Goal: Task Accomplishment & Management: Complete application form

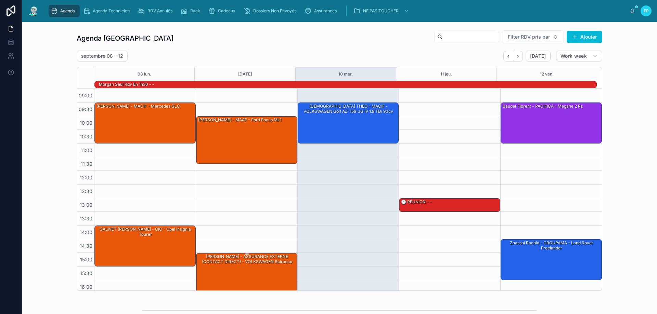
click at [251, 275] on div "[PERSON_NAME] - ASSURANCE EXTERNE (CONTACT DIRECT) - VOLKSWAGEN Scirocco" at bounding box center [246, 273] width 99 height 40
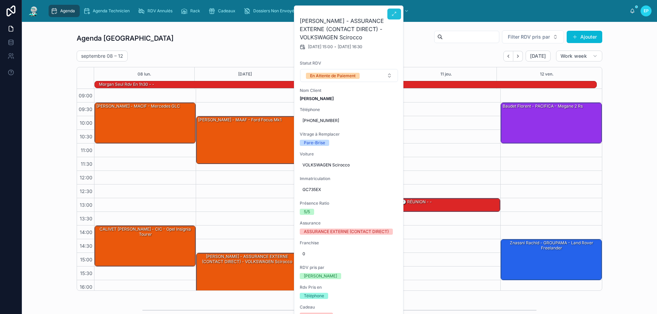
click at [395, 13] on icon at bounding box center [393, 13] width 5 height 5
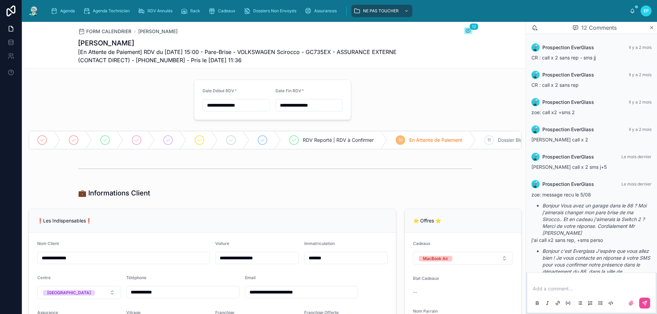
scroll to position [269, 0]
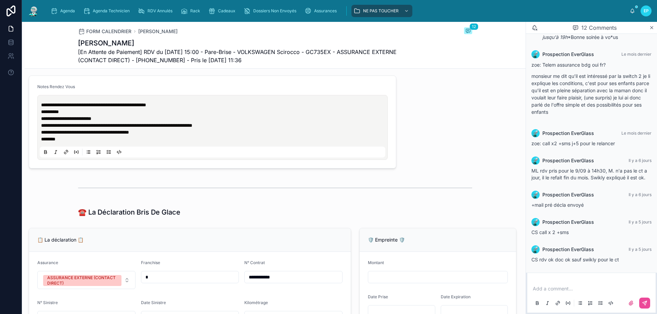
type input "*********"
type input "**********"
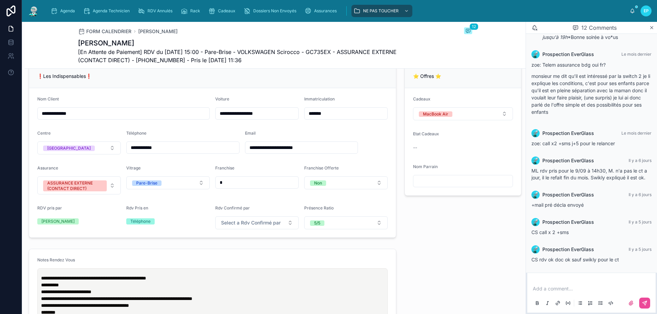
scroll to position [137, 0]
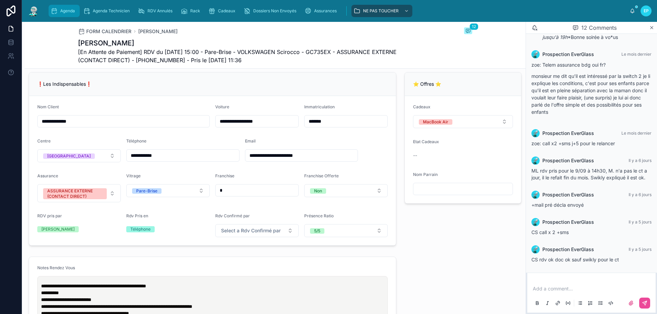
click at [63, 14] on div "Agenda" at bounding box center [64, 10] width 27 height 11
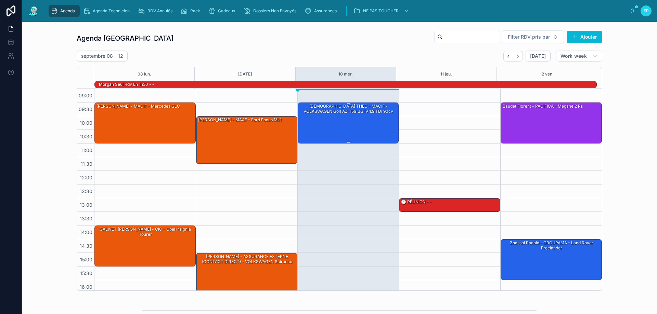
click at [338, 119] on div "BELKACEM THEO - MACIF - VOLKSWAGEN Golf AZ-159-JG IV 1.9 TDi 90cv" at bounding box center [348, 123] width 99 height 40
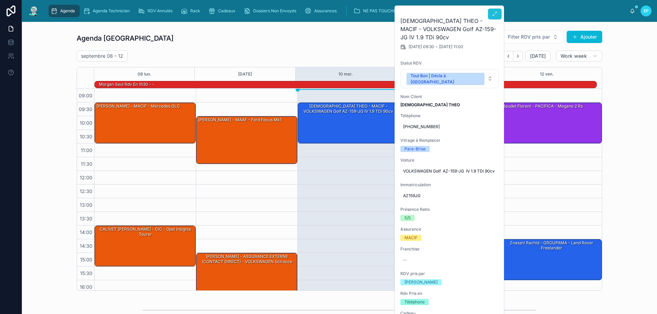
click at [496, 13] on icon at bounding box center [494, 13] width 5 height 5
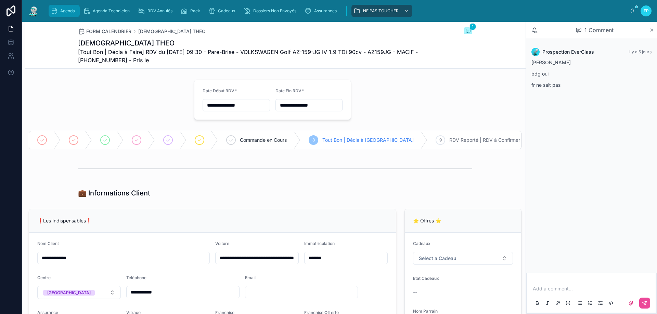
click at [68, 8] on div "Agenda" at bounding box center [64, 10] width 27 height 11
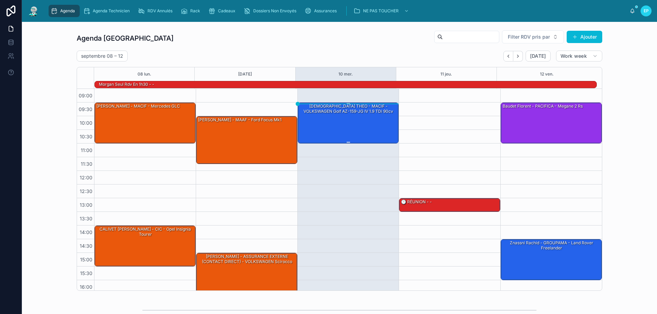
click at [49, 5] on link "Agenda" at bounding box center [64, 11] width 31 height 12
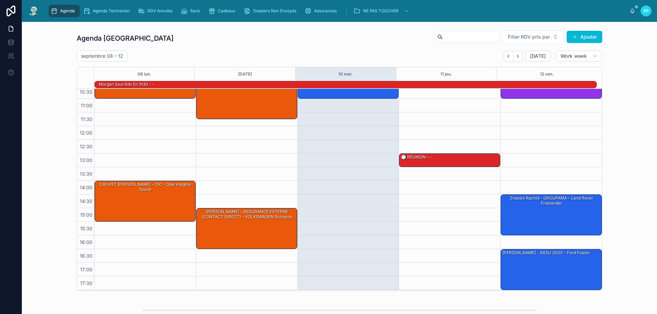
click at [343, 216] on div "09:30 – 11:00 BELKACEM THEO - MACIF - VOLKSWAGEN Golf AZ-159-JG IV 1.9 TDi 90cv" at bounding box center [348, 167] width 102 height 246
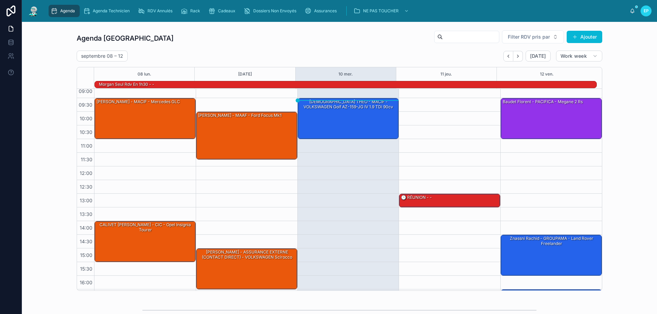
scroll to position [0, 0]
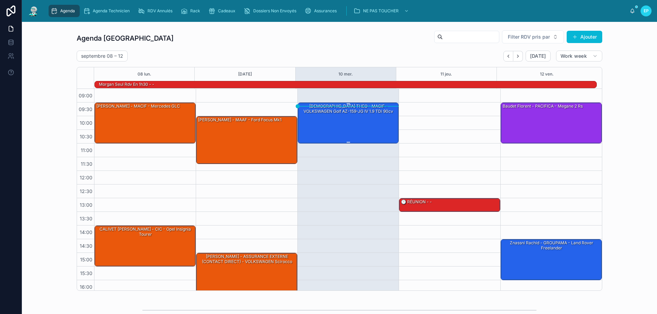
click at [353, 116] on div "BELKACEM THEO - MACIF - VOLKSWAGEN Golf AZ-159-JG IV 1.9 TDi 90cv" at bounding box center [348, 123] width 99 height 40
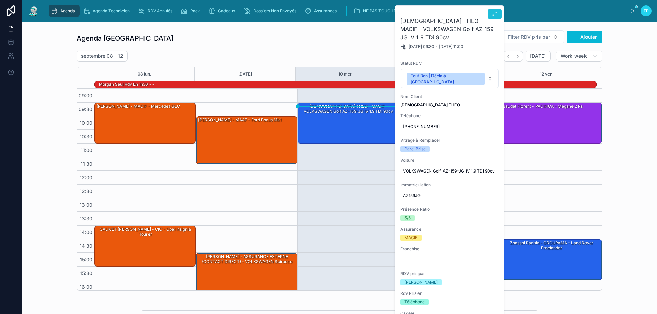
click at [493, 14] on icon at bounding box center [494, 13] width 5 height 5
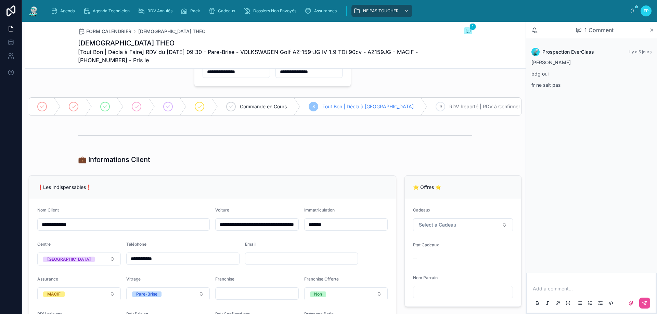
scroll to position [103, 0]
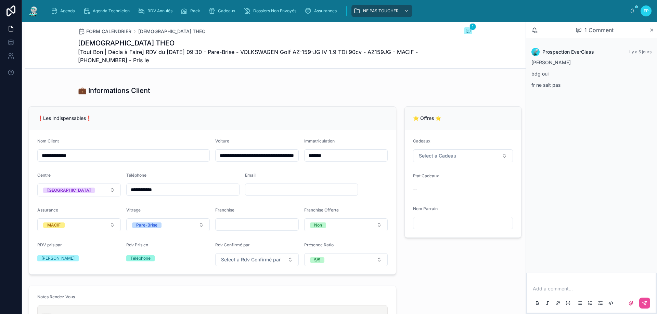
click at [218, 98] on div "💼 Informations Client" at bounding box center [275, 90] width 501 height 15
drag, startPoint x: 147, startPoint y: 148, endPoint x: 212, endPoint y: 101, distance: 80.6
click at [212, 98] on div "💼 Informations Client" at bounding box center [275, 90] width 501 height 15
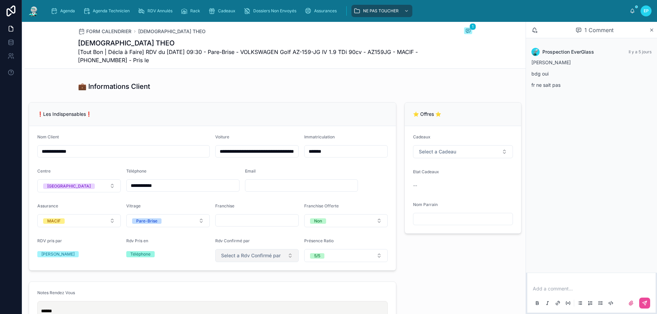
scroll to position [0, 0]
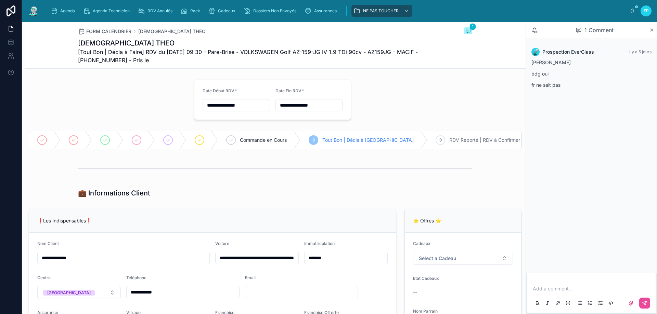
click at [557, 291] on p at bounding box center [592, 289] width 120 height 7
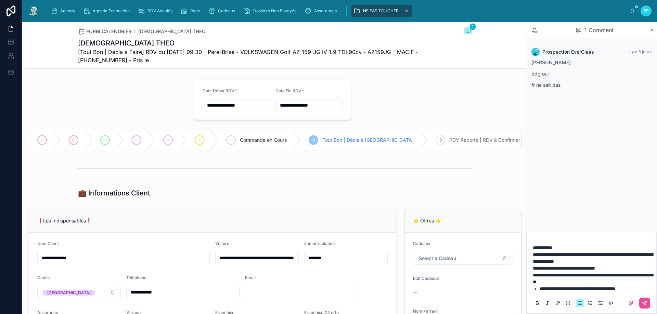
click at [615, 289] on span "**********" at bounding box center [577, 289] width 76 height 5
click at [647, 300] on button at bounding box center [644, 303] width 11 height 11
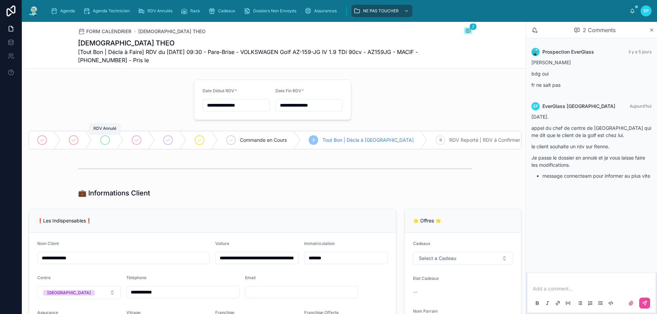
click at [105, 139] on icon at bounding box center [104, 139] width 5 height 5
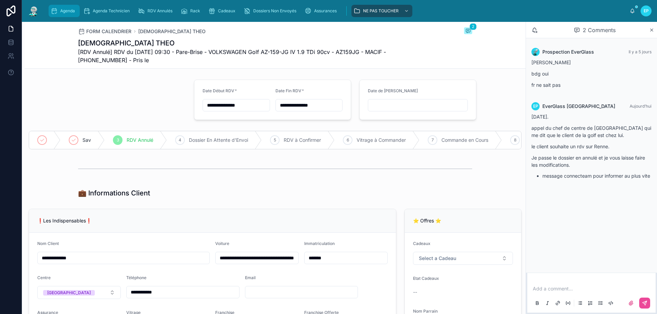
click at [63, 13] on span "Agenda" at bounding box center [67, 10] width 15 height 5
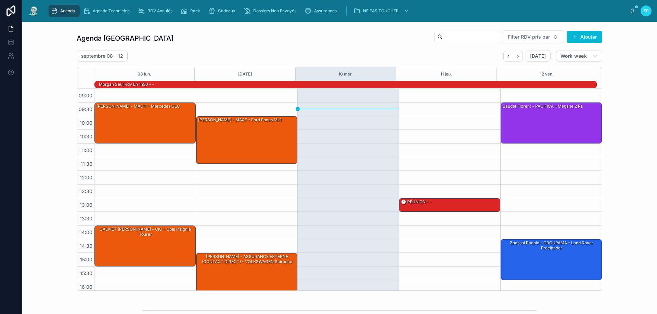
click at [203, 53] on div "septembre 08 – 12 Today Work week" at bounding box center [339, 56] width 525 height 11
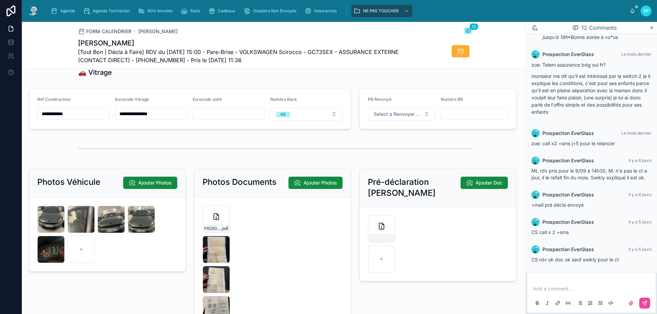
scroll to position [835, 0]
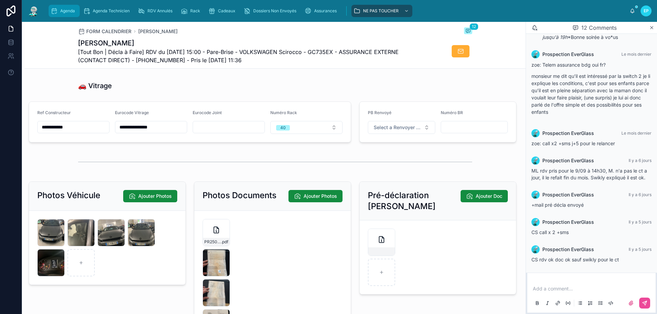
click at [73, 11] on span "Agenda" at bounding box center [67, 10] width 15 height 5
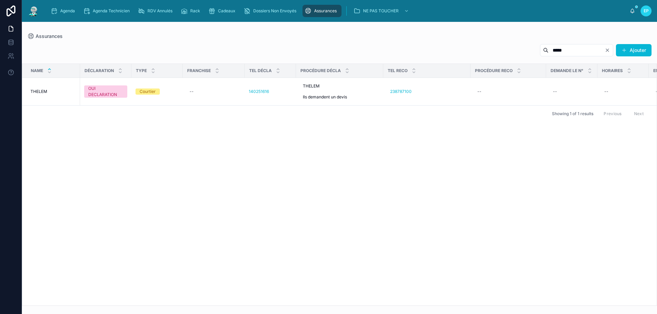
drag, startPoint x: 564, startPoint y: 50, endPoint x: 503, endPoint y: 50, distance: 61.6
click at [500, 54] on div "***** Ajouter" at bounding box center [339, 52] width 624 height 16
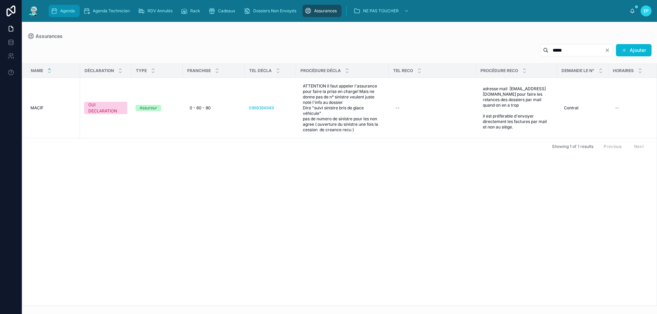
type input "*****"
click at [74, 12] on span "Agenda" at bounding box center [67, 10] width 15 height 5
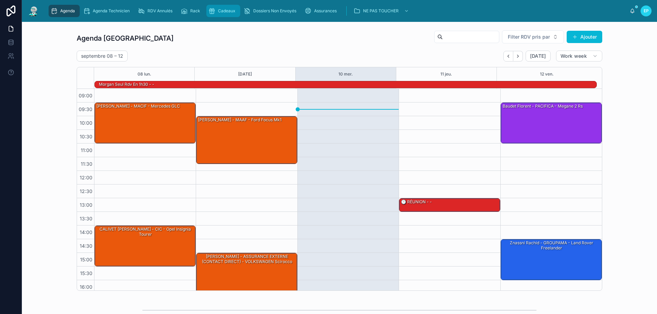
click at [225, 11] on span "Cadeaux" at bounding box center [226, 10] width 17 height 5
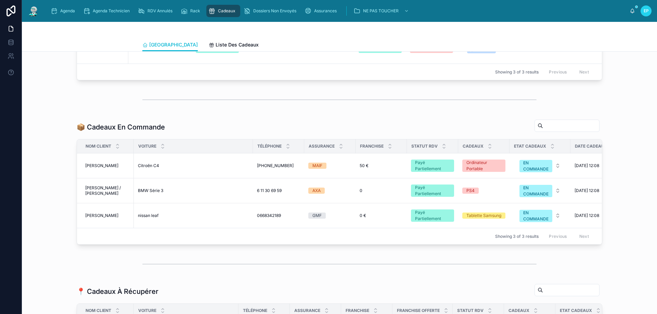
scroll to position [342, 0]
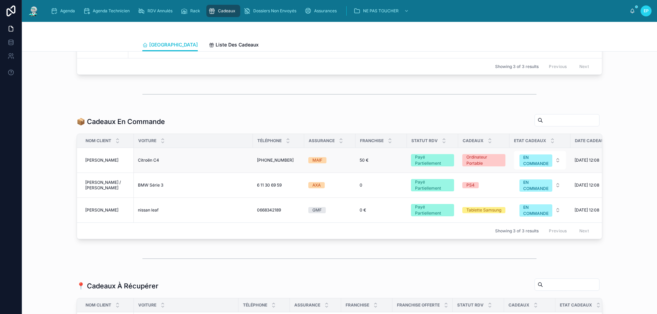
click at [267, 163] on span "[PHONE_NUMBER]" at bounding box center [275, 160] width 37 height 5
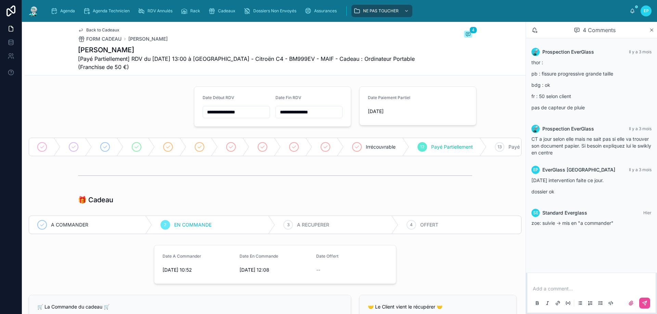
click at [552, 290] on p at bounding box center [592, 289] width 120 height 7
click at [576, 288] on span "**********" at bounding box center [592, 286] width 120 height 12
click at [646, 302] on icon at bounding box center [644, 303] width 4 height 4
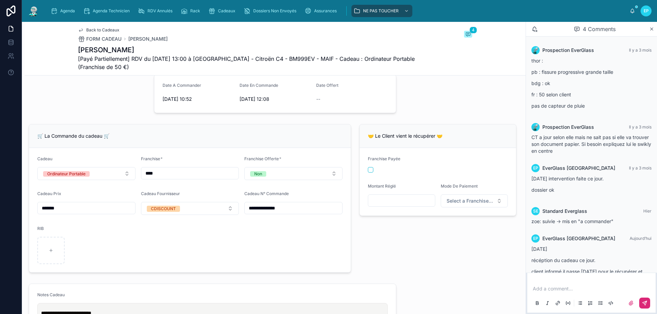
scroll to position [68, 0]
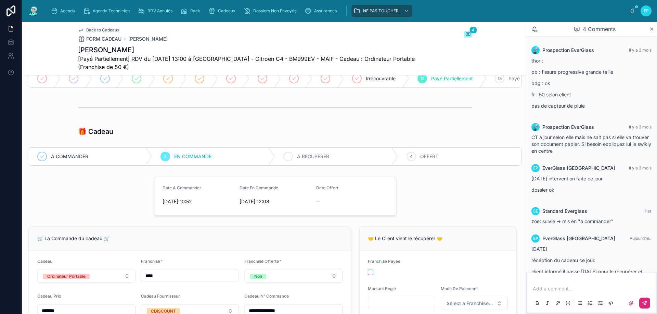
click at [317, 160] on span "A RECUPERER" at bounding box center [313, 156] width 32 height 7
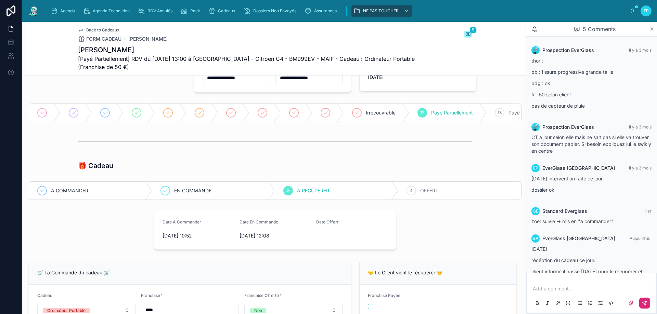
scroll to position [0, 0]
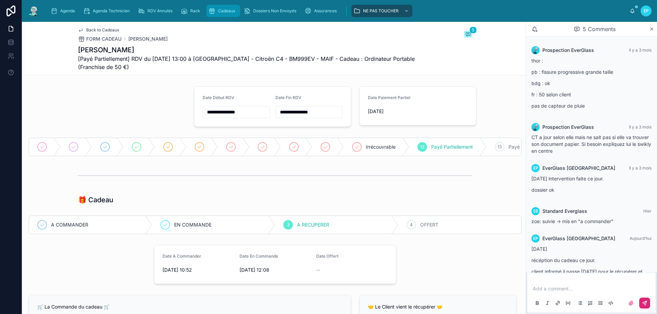
click at [217, 11] on div "Cadeaux" at bounding box center [223, 10] width 30 height 11
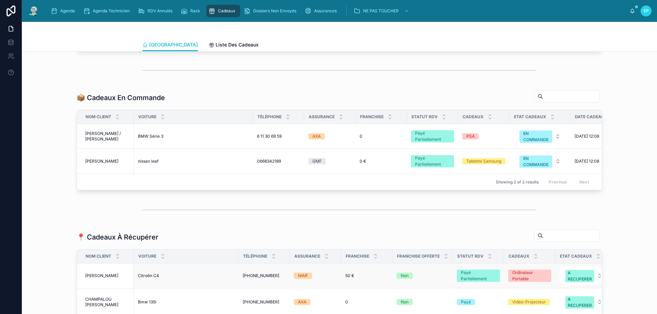
scroll to position [342, 0]
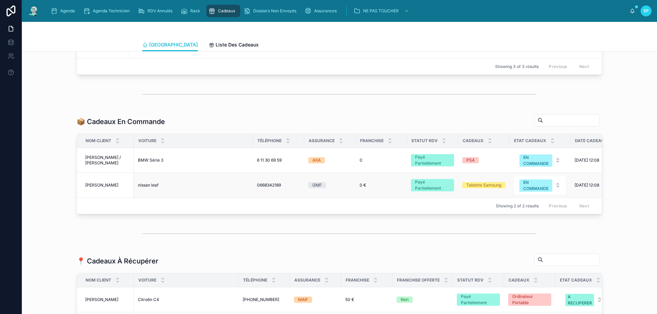
click at [268, 193] on td "0668342189 0668342189" at bounding box center [278, 185] width 51 height 25
click at [271, 188] on span "0668342189" at bounding box center [269, 185] width 24 height 5
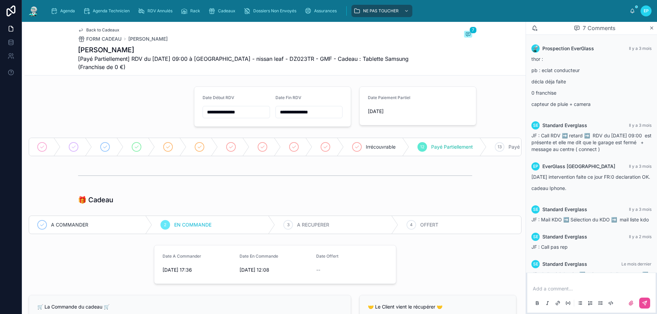
scroll to position [76, 0]
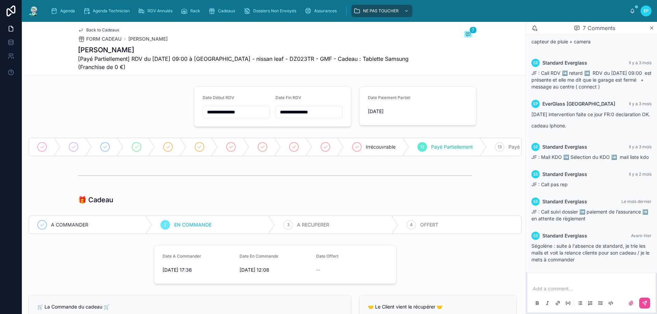
click at [563, 288] on p at bounding box center [592, 289] width 120 height 7
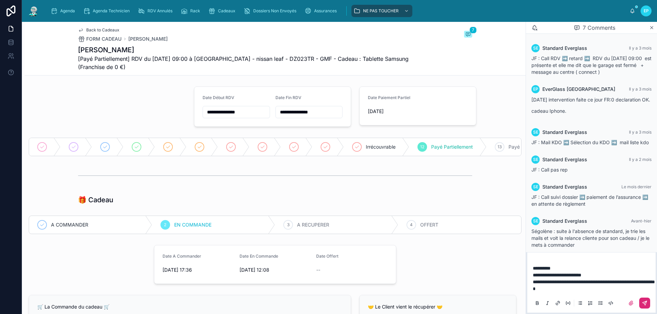
click at [642, 301] on icon at bounding box center [644, 303] width 5 height 5
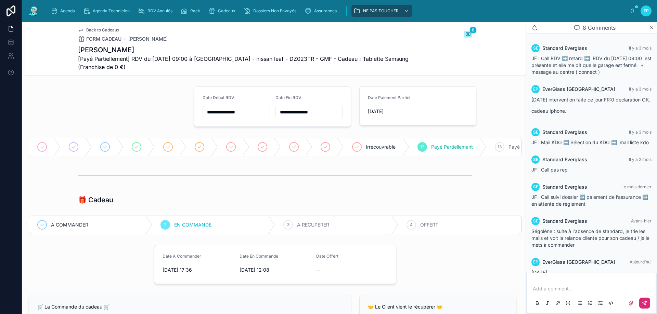
scroll to position [137, 0]
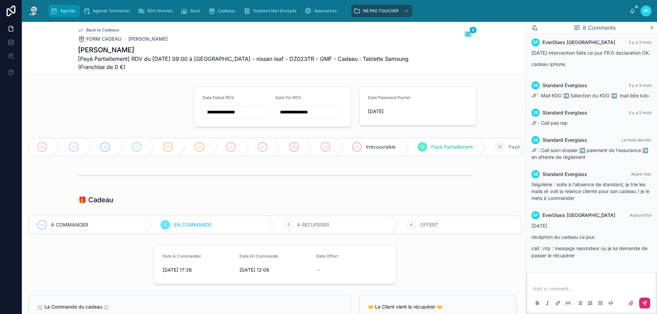
click at [61, 9] on span "Agenda" at bounding box center [67, 10] width 15 height 5
